Goal: Find specific page/section: Find specific page/section

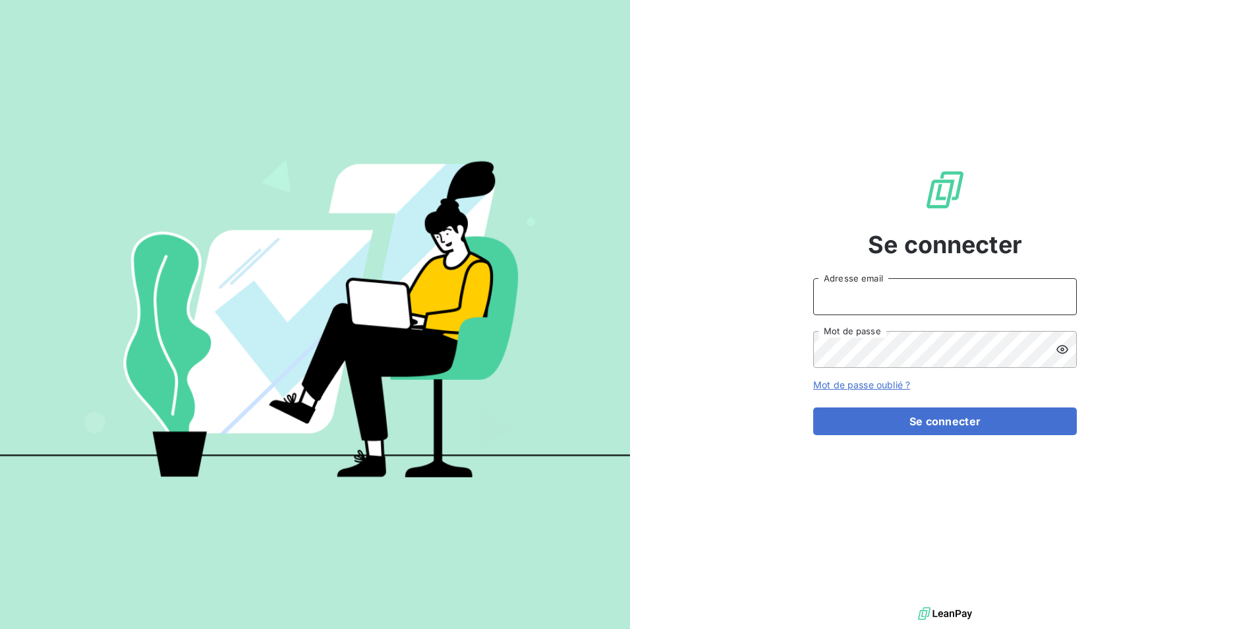
type input "[EMAIL_ADDRESS][DOMAIN_NAME]"
click at [937, 449] on div "Se connecter [EMAIL_ADDRESS][DOMAIN_NAME] Adresse email Mot de passe Mot de pas…" at bounding box center [945, 302] width 264 height 604
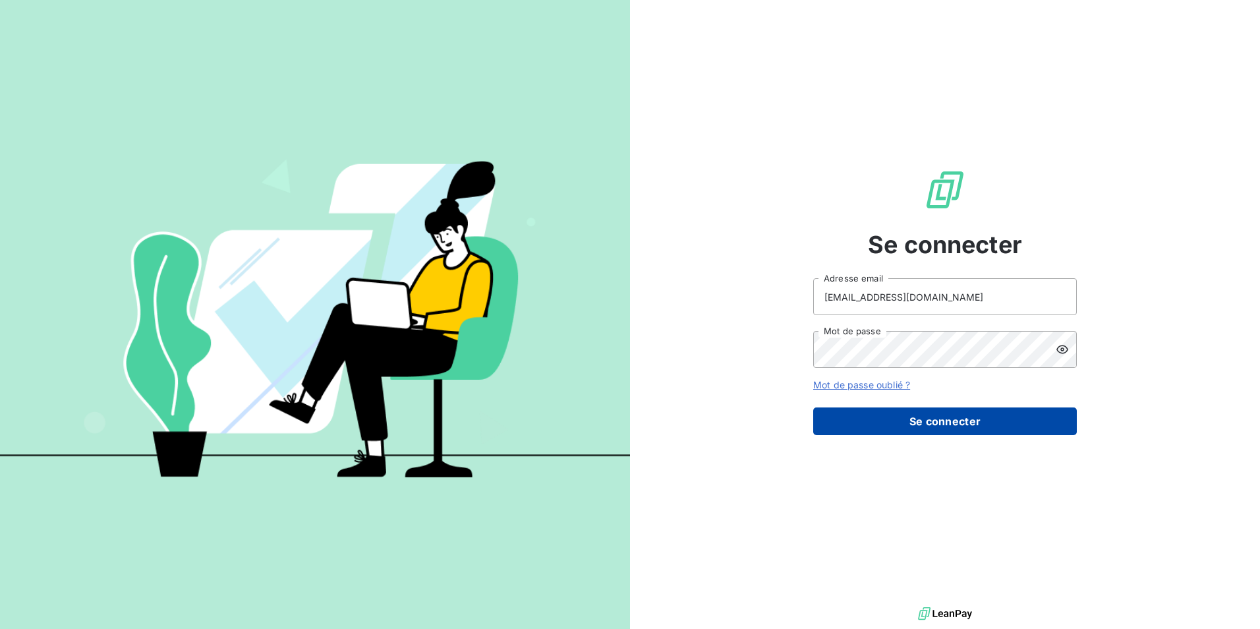
click at [932, 430] on button "Se connecter" at bounding box center [945, 421] width 264 height 28
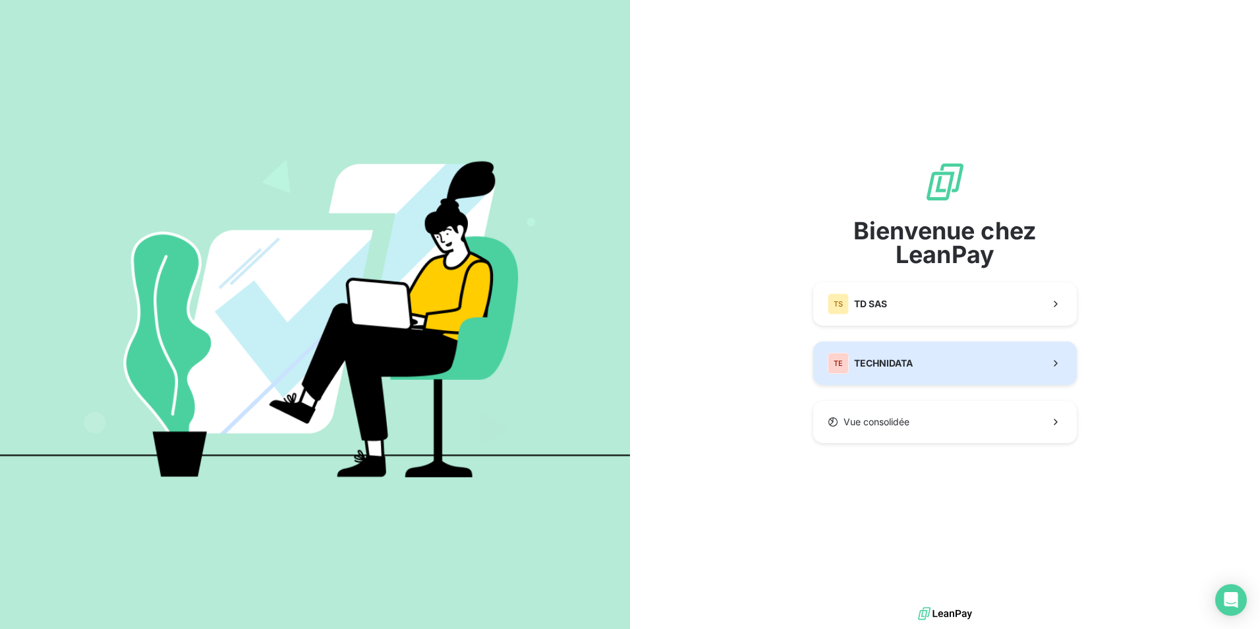
click at [999, 374] on button "TE TECHNIDATA" at bounding box center [945, 363] width 264 height 44
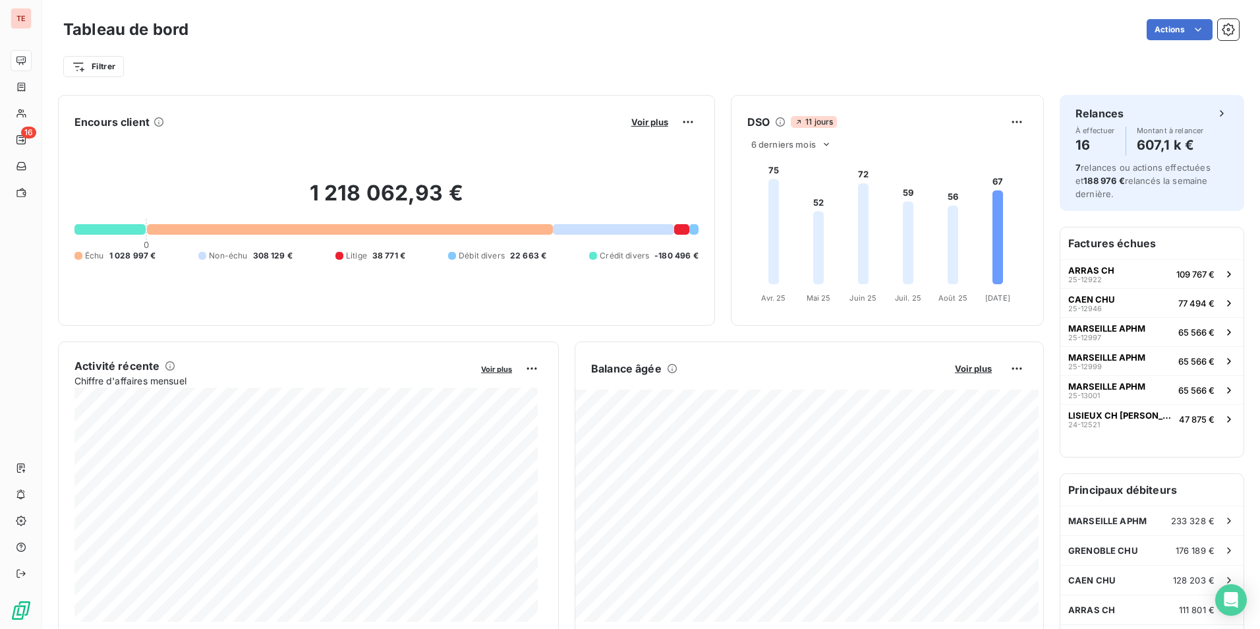
click at [227, 50] on div "Filtrer" at bounding box center [651, 62] width 1176 height 36
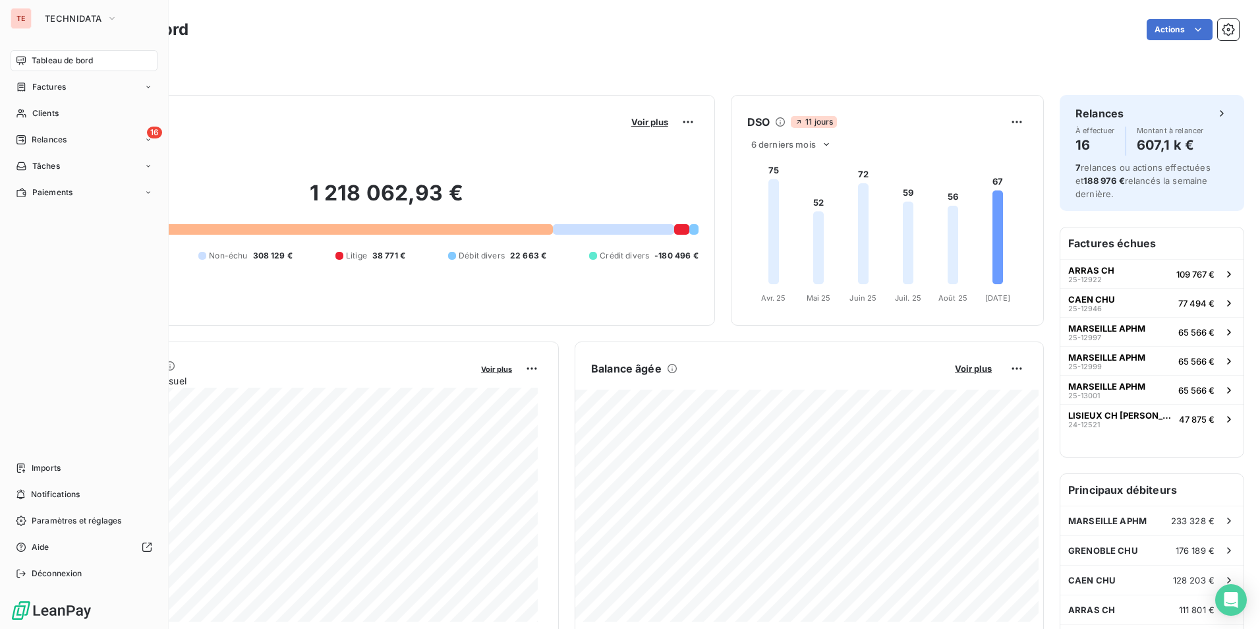
click at [61, 67] on div "Tableau de bord" at bounding box center [84, 60] width 147 height 21
click at [91, 91] on div "Factures" at bounding box center [84, 86] width 147 height 21
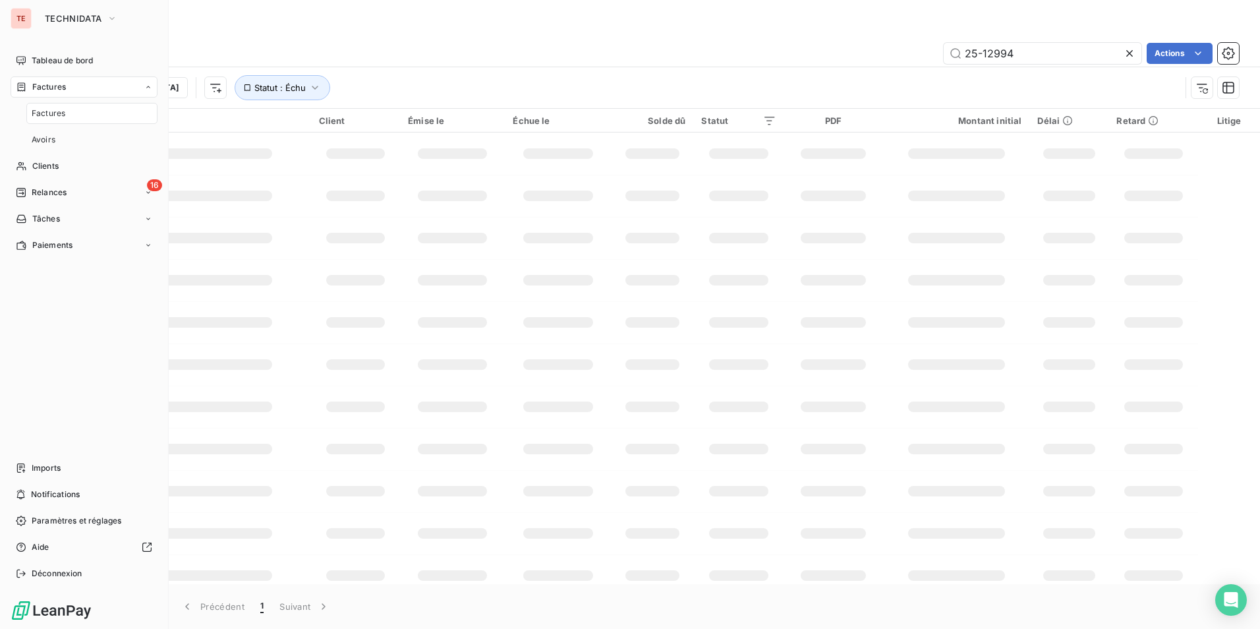
click at [87, 83] on div "Factures" at bounding box center [84, 86] width 147 height 21
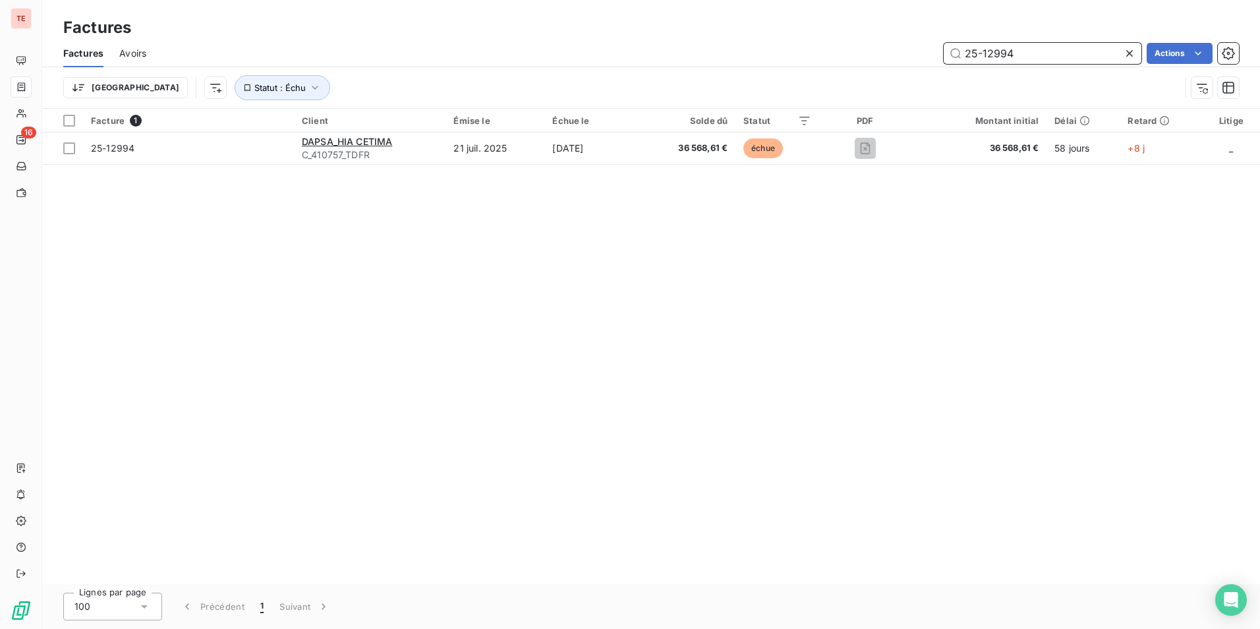
click at [1012, 59] on input "25-12994" at bounding box center [1043, 53] width 198 height 21
type input "sms"
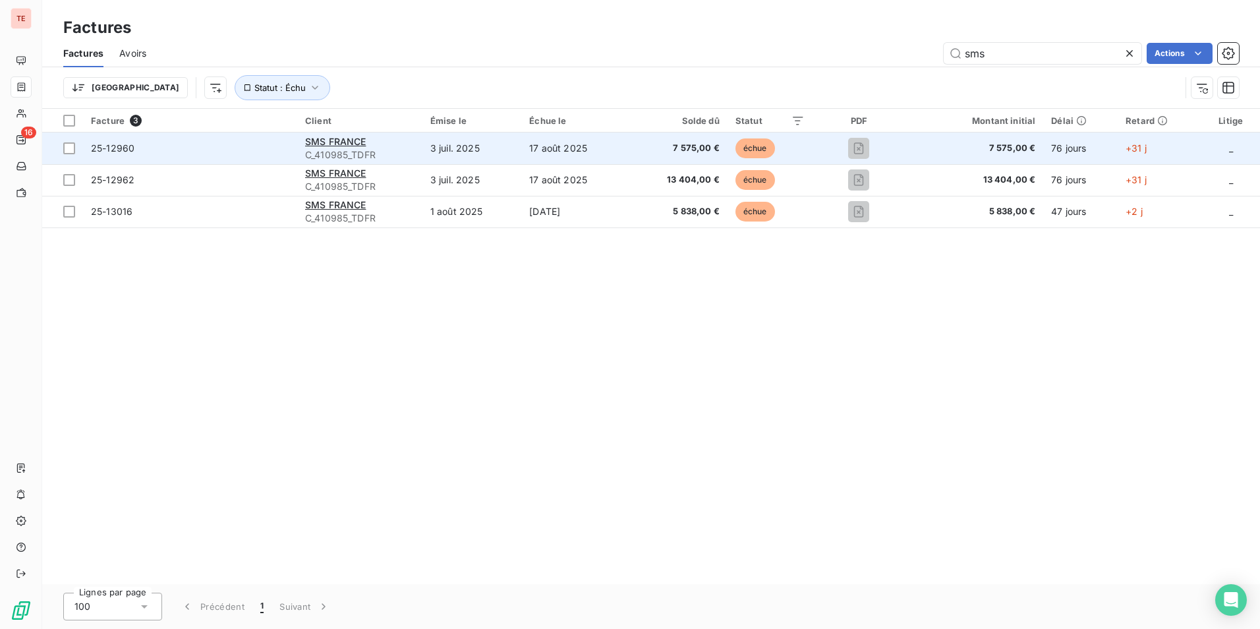
click at [547, 158] on td "17 août 2025" at bounding box center [574, 148] width 107 height 32
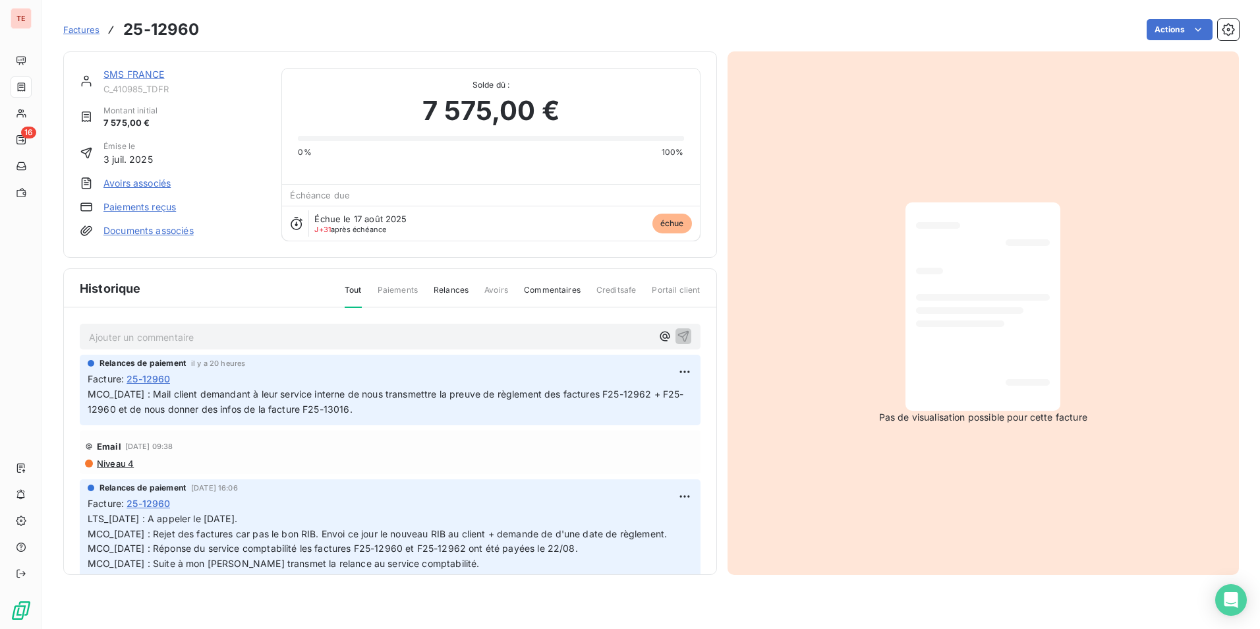
click at [140, 71] on link "SMS FRANCE" at bounding box center [133, 74] width 61 height 11
